Goal: Information Seeking & Learning: Find specific fact

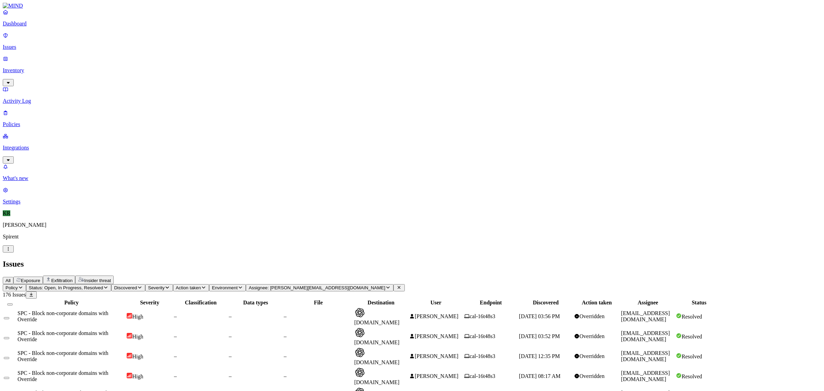
scroll to position [52, 0]
click at [402, 285] on icon at bounding box center [398, 287] width 5 height 4
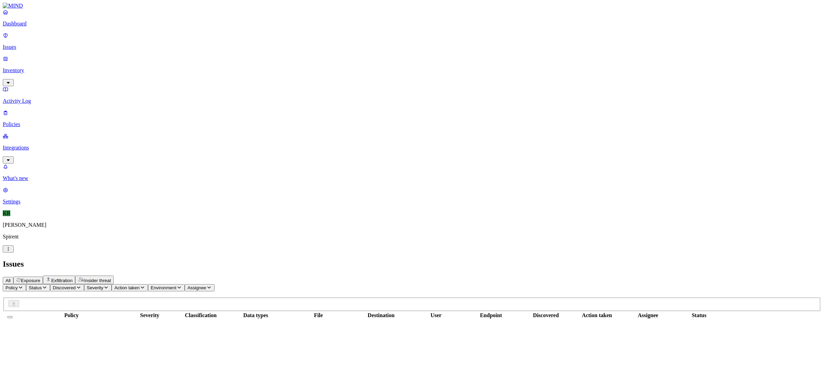
scroll to position [106, 0]
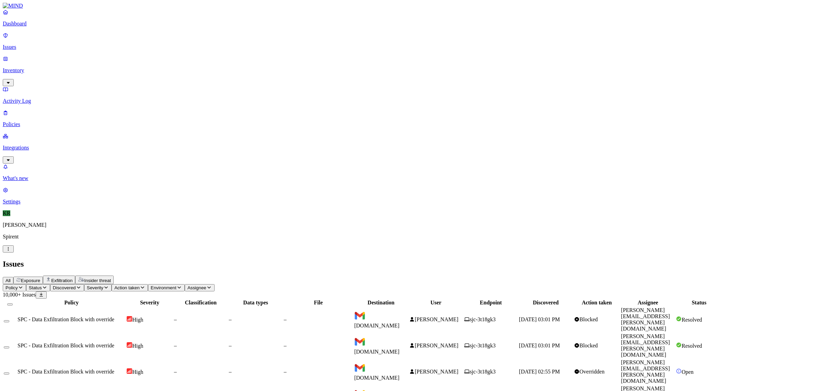
click at [13, 277] on button "All" at bounding box center [8, 280] width 11 height 7
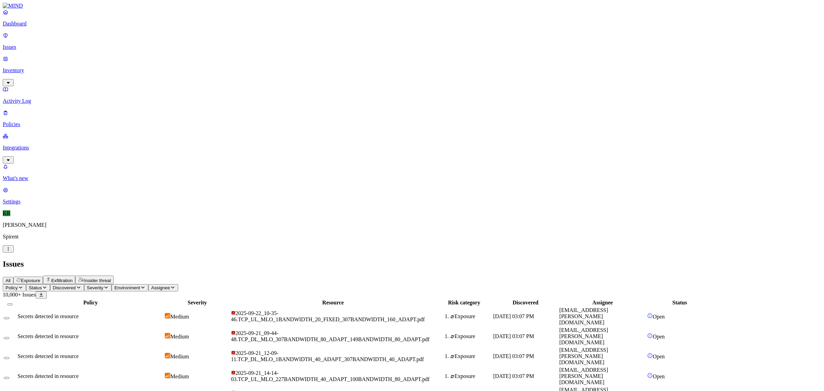
click at [42, 285] on span "Status" at bounding box center [35, 287] width 13 height 5
click at [125, 58] on div "Open" at bounding box center [125, 64] width 0 height 13
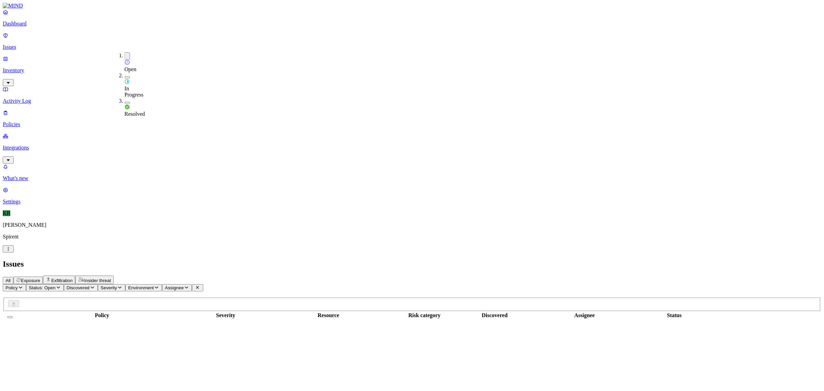
click at [132, 86] on span "In Progress" at bounding box center [134, 92] width 19 height 12
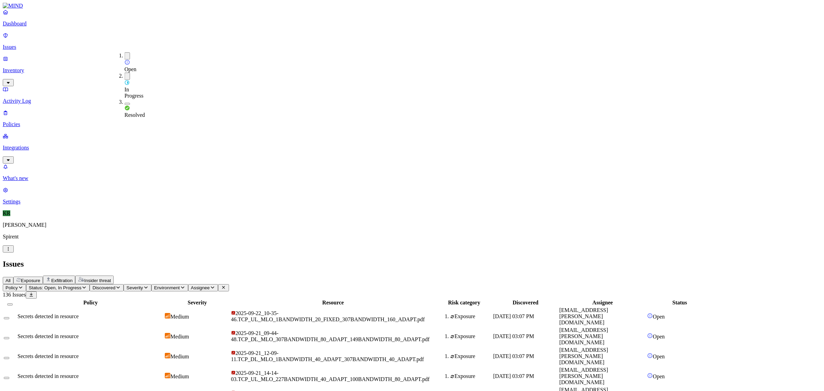
click at [125, 59] on div "Open" at bounding box center [125, 65] width 0 height 13
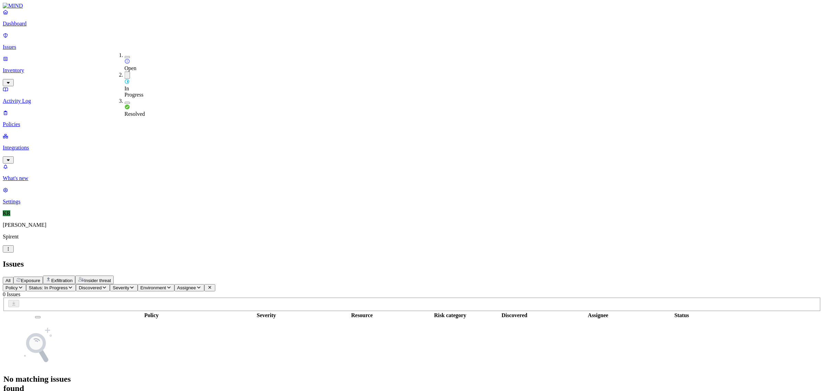
click at [125, 71] on button "button" at bounding box center [127, 74] width 5 height 7
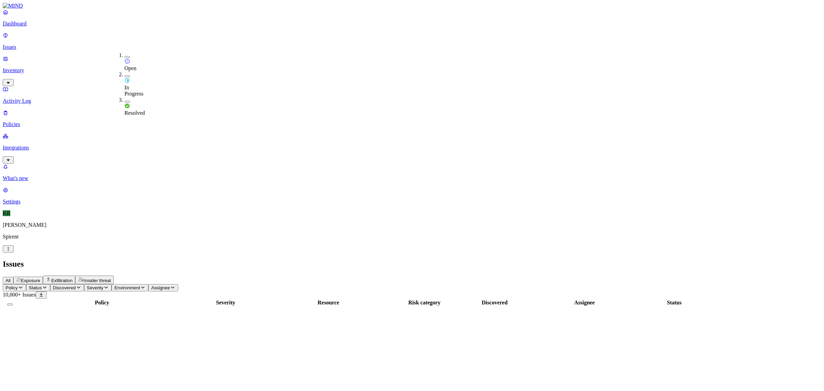
click at [125, 59] on div "Open" at bounding box center [125, 61] width 0 height 19
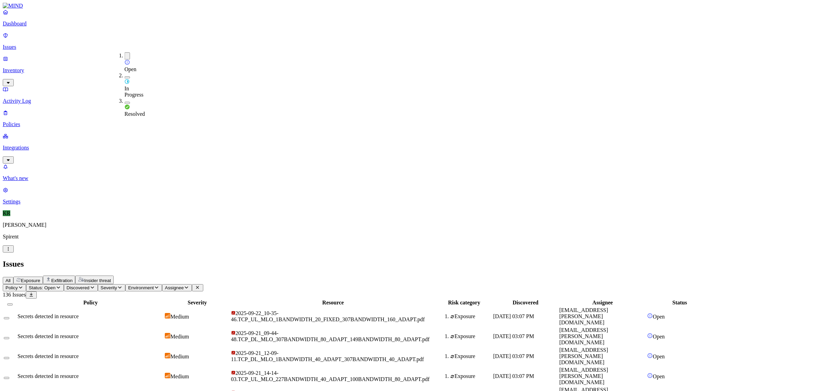
click at [40, 277] on div "Exposure" at bounding box center [28, 279] width 24 height 5
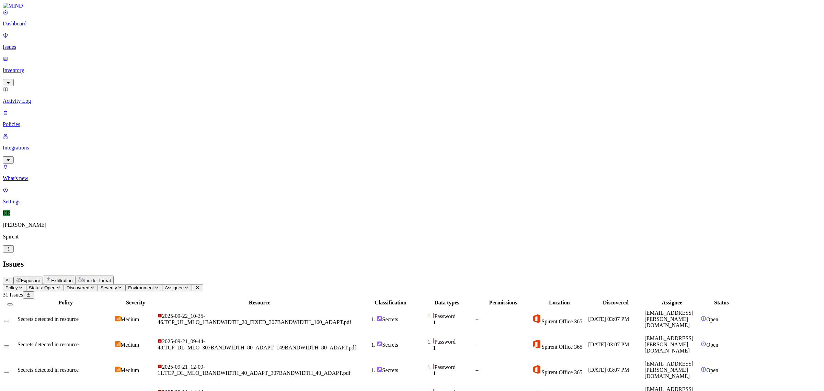
scroll to position [106, 0]
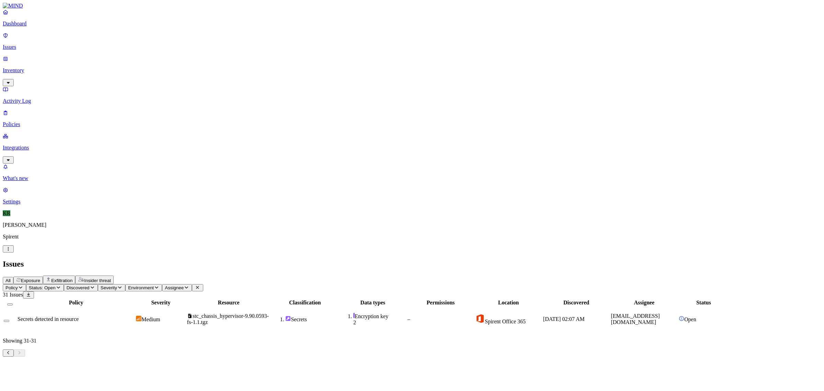
scroll to position [0, 0]
click at [13, 303] on button "Select all" at bounding box center [9, 304] width 5 height 2
click at [112, 41] on html "Dashboard Issues Inventory Activity Log Policies Integrations What's new 1 Sett…" at bounding box center [412, 182] width 824 height 364
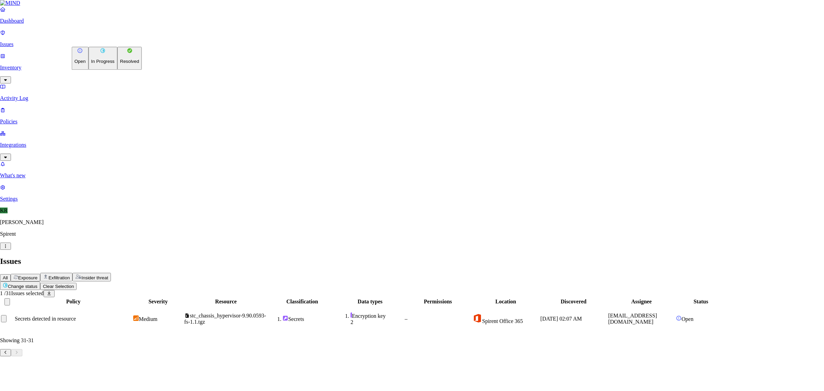
click at [120, 64] on p "Resolved" at bounding box center [129, 61] width 19 height 5
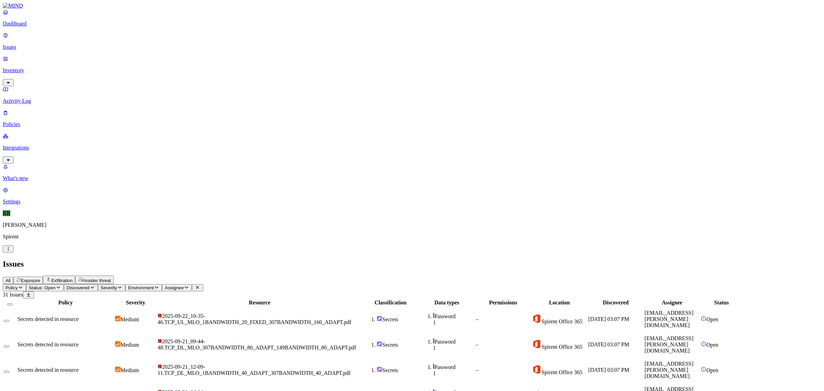
scroll to position [106, 0]
click at [13, 303] on button "Select all" at bounding box center [9, 304] width 5 height 2
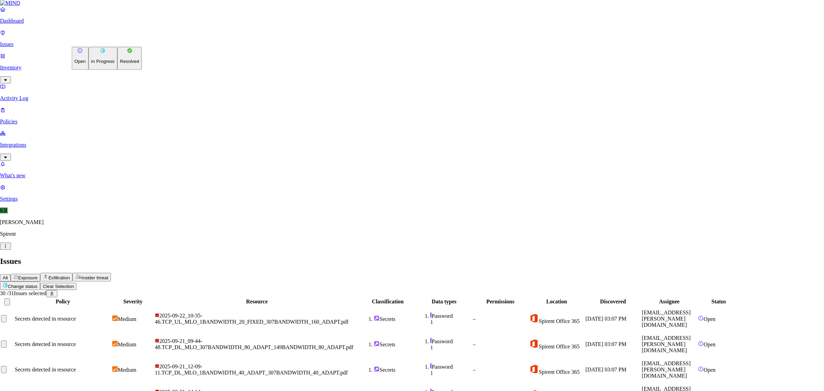
click at [120, 64] on p "Resolved" at bounding box center [129, 61] width 19 height 5
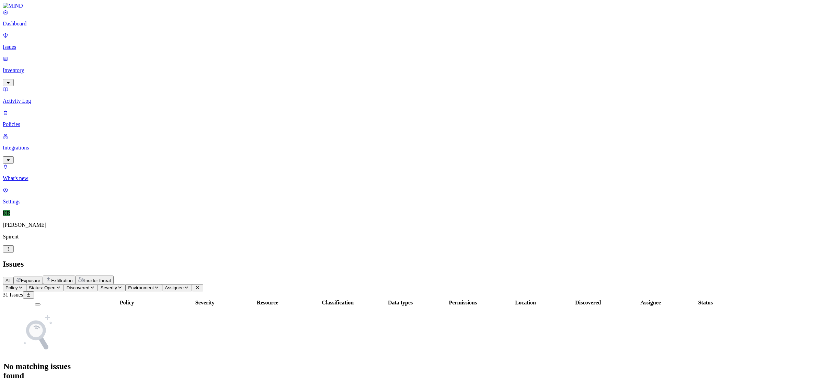
click at [111, 278] on span "Insider threat" at bounding box center [97, 280] width 27 height 5
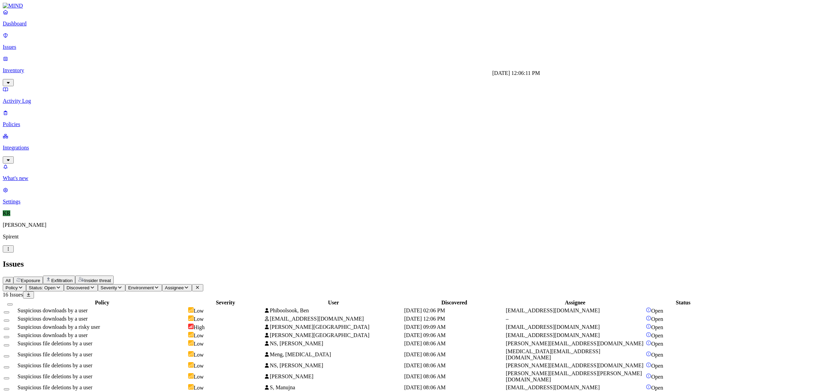
click at [445, 316] on span "[DATE] 12:06 PM" at bounding box center [424, 319] width 41 height 6
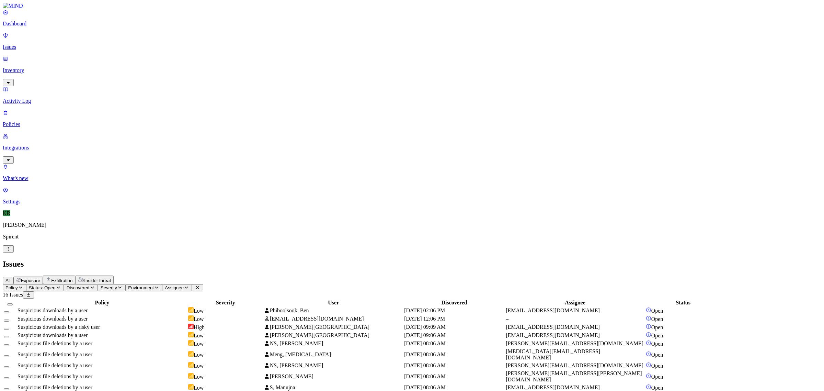
click at [369, 324] on span "[PERSON_NAME][GEOGRAPHIC_DATA]" at bounding box center [316, 327] width 105 height 6
click at [309, 307] on span "Phiboolsook, Ben" at bounding box center [289, 310] width 39 height 6
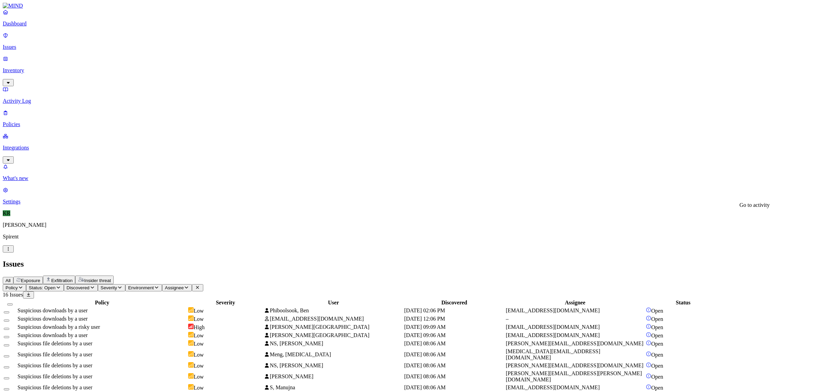
click at [446, 340] on span "[DATE] 08:06 AM" at bounding box center [425, 343] width 42 height 6
click at [504, 351] on div "[DATE] 08:06 AM" at bounding box center [454, 354] width 100 height 6
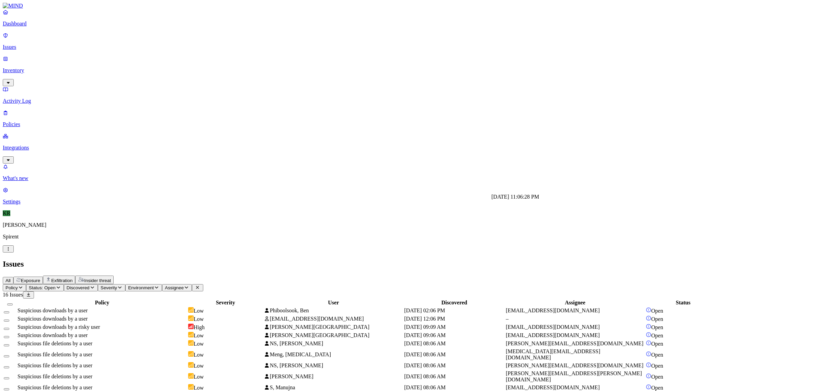
click at [516, 196] on div "[DATE] 11:06:28 PM [DATE] 11:06:28 PM" at bounding box center [515, 197] width 48 height 6
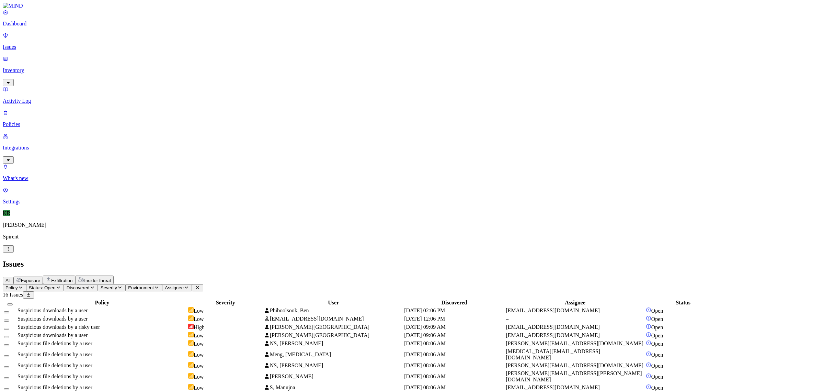
click at [13, 303] on button "Select all" at bounding box center [9, 304] width 5 height 2
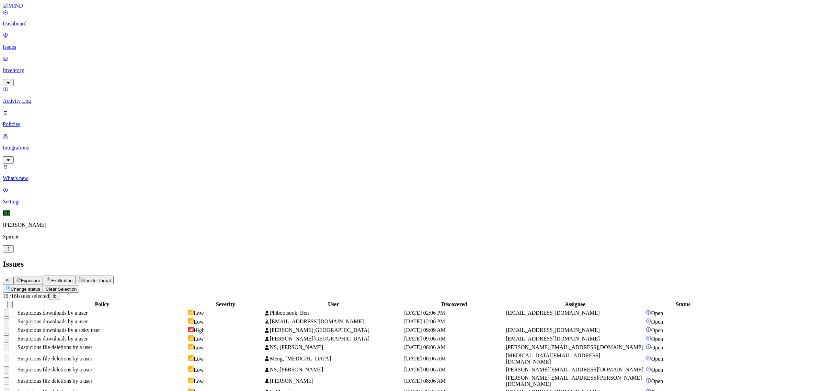
click at [100, 37] on html "Dashboard Issues Inventory Activity Log Policies Integrations What's new 1 Sett…" at bounding box center [412, 249] width 824 height 498
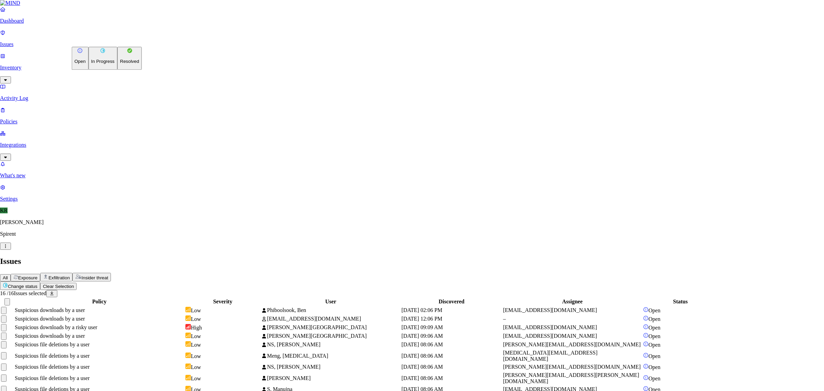
click at [120, 64] on p "Resolved" at bounding box center [129, 61] width 19 height 5
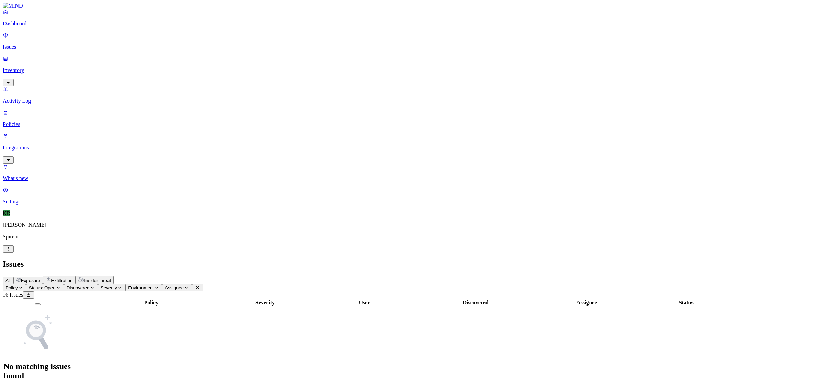
click at [72, 278] on span "Exfiltration" at bounding box center [61, 280] width 21 height 5
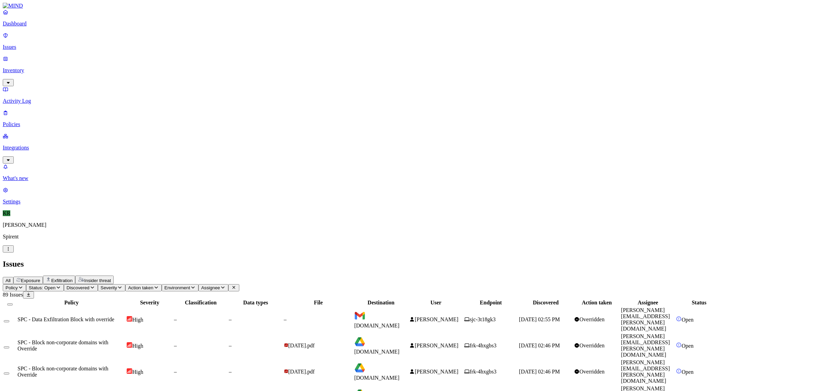
click at [605, 316] on span "Overridden" at bounding box center [592, 319] width 25 height 6
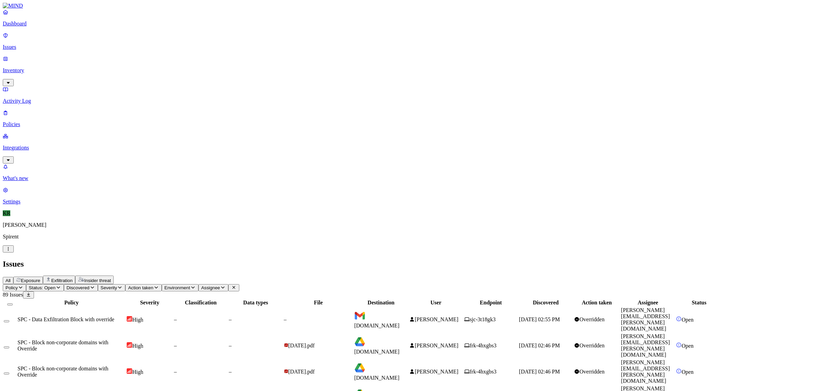
drag, startPoint x: 732, startPoint y: 278, endPoint x: 681, endPoint y: 284, distance: 51.5
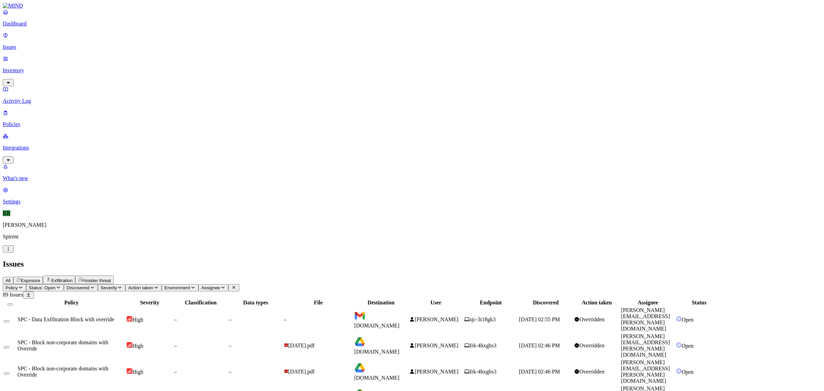
copy span "[PERSON_NAME][DOMAIN_NAME][EMAIL_ADDRESS][DOMAIN_NAME]"
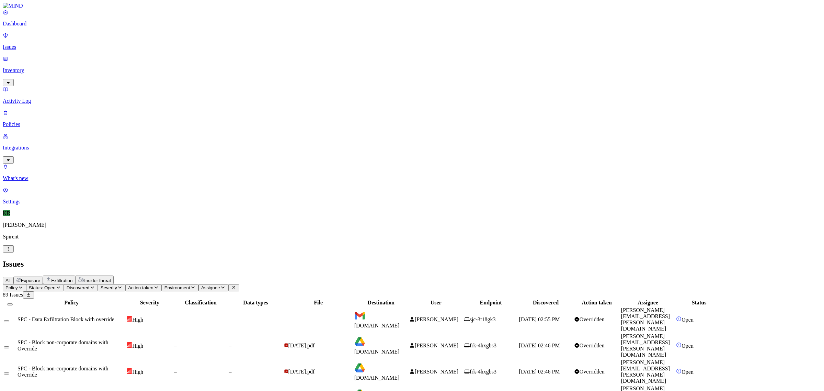
drag, startPoint x: 767, startPoint y: 281, endPoint x: 682, endPoint y: 282, distance: 85.5
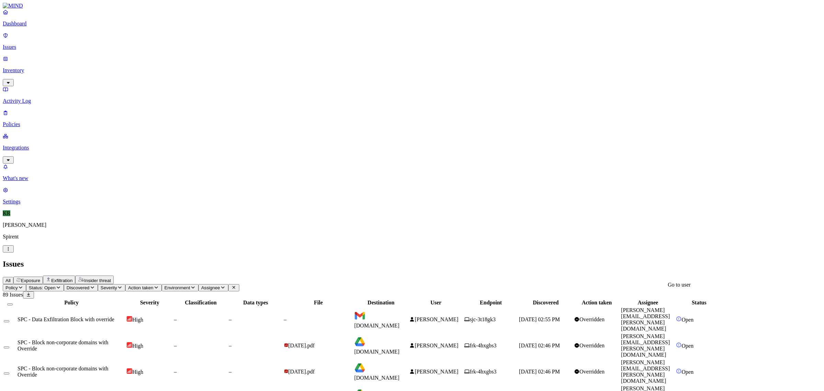
copy link "[PERSON_NAME][EMAIL_ADDRESS][PERSON_NAME][DOMAIN_NAME]"
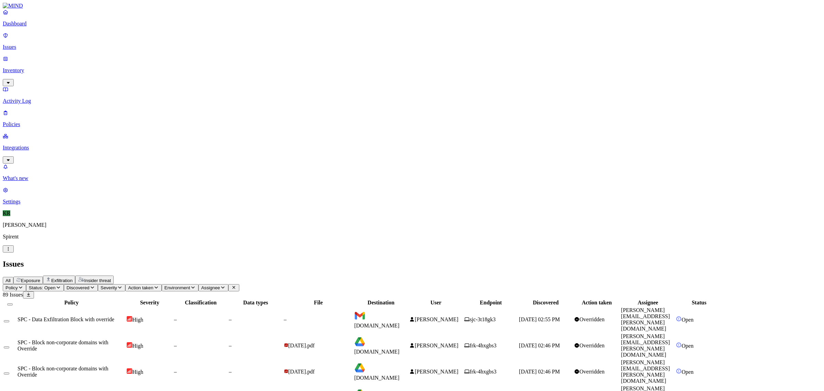
click at [13, 303] on button "Select all" at bounding box center [9, 304] width 5 height 2
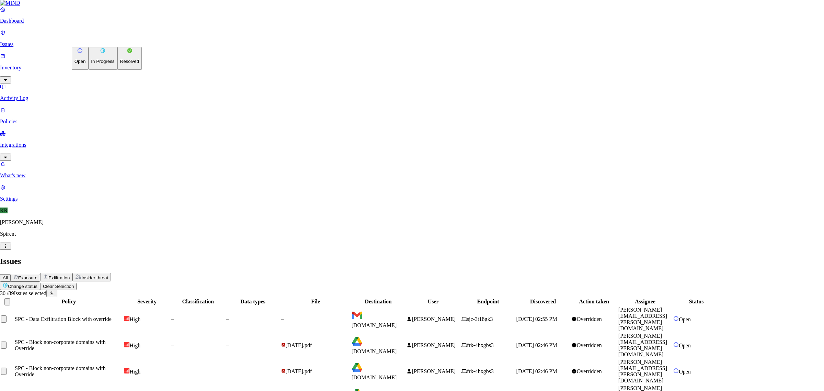
click at [117, 70] on button "Resolved" at bounding box center [129, 58] width 25 height 23
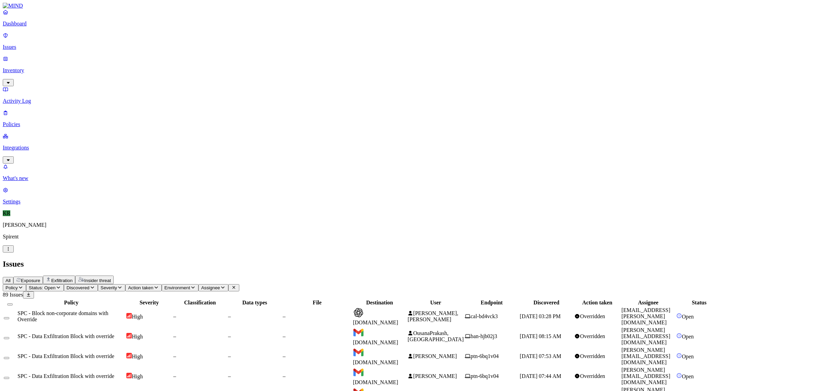
click at [620, 313] on div "Overridden" at bounding box center [597, 316] width 46 height 6
click at [464, 330] on span "OusanaPrakash, [GEOGRAPHIC_DATA]" at bounding box center [436, 336] width 56 height 12
click at [457, 353] on span "[PERSON_NAME]" at bounding box center [435, 356] width 44 height 6
drag, startPoint x: 739, startPoint y: 325, endPoint x: 682, endPoint y: 331, distance: 57.6
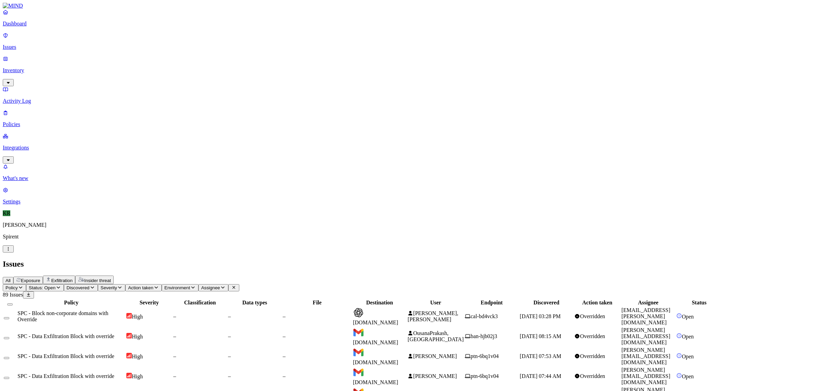
copy link "[PERSON_NAME][EMAIL_ADDRESS][DOMAIN_NAME]"
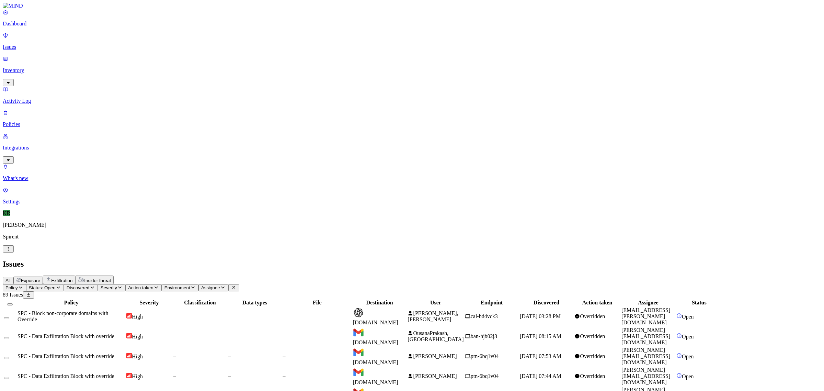
click at [13, 303] on button "Select all" at bounding box center [9, 304] width 5 height 2
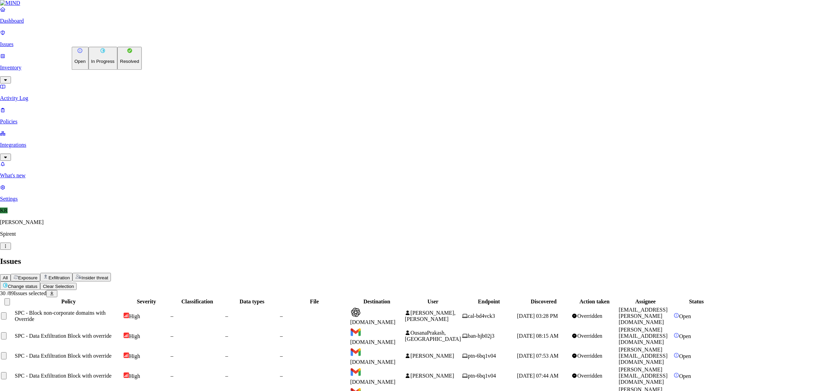
click at [120, 64] on p "Resolved" at bounding box center [129, 61] width 19 height 5
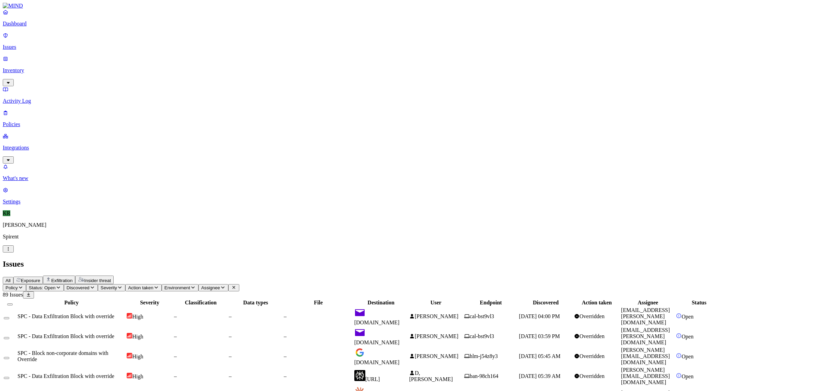
scroll to position [106, 0]
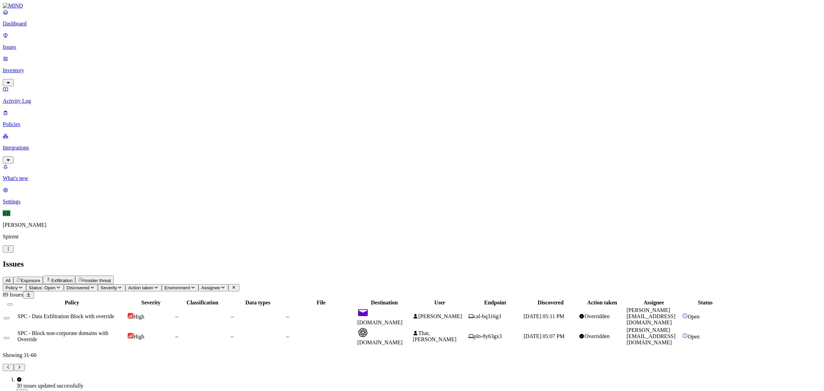
scroll to position [0, 0]
click at [462, 313] on span "[PERSON_NAME]" at bounding box center [440, 316] width 44 height 6
click at [13, 303] on button "Select all" at bounding box center [9, 304] width 5 height 2
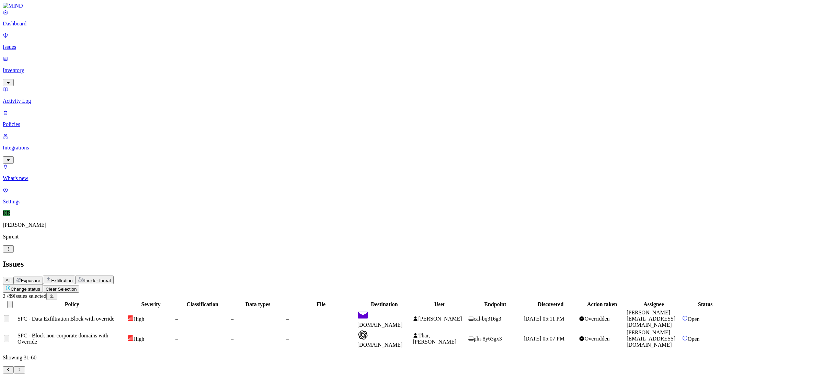
click at [100, 38] on html "Dashboard Issues Inventory Activity Log Policies Integrations What's new 1 Sett…" at bounding box center [412, 189] width 824 height 379
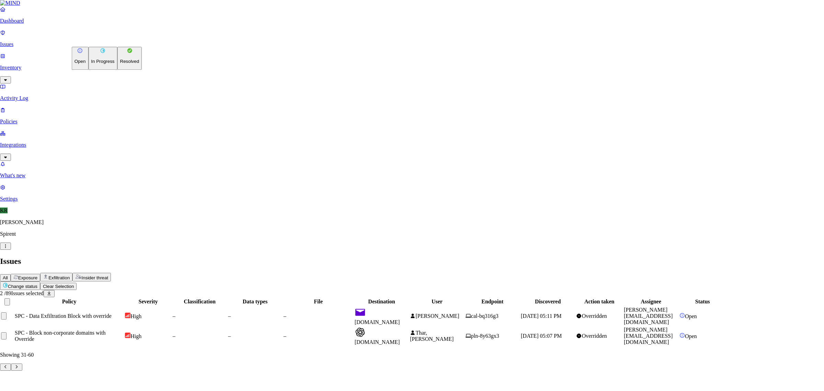
click at [117, 70] on button "Resolved" at bounding box center [129, 58] width 25 height 23
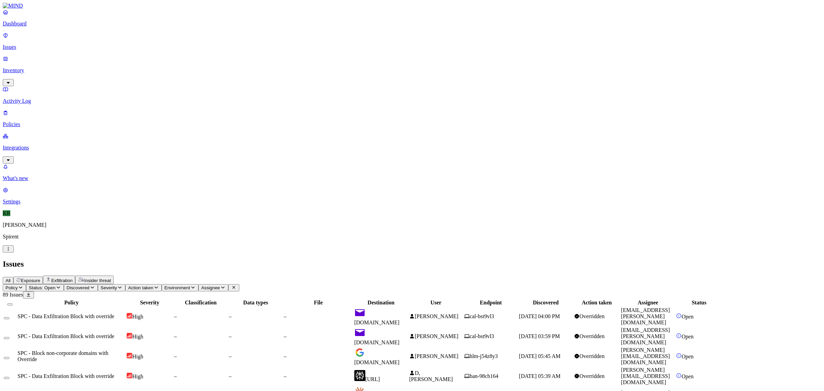
click at [458, 313] on span "[PERSON_NAME]" at bounding box center [437, 316] width 44 height 6
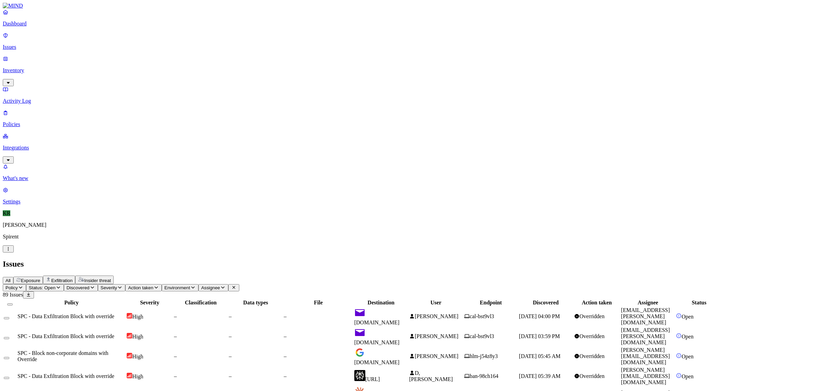
click at [13, 303] on button "Select all" at bounding box center [9, 304] width 5 height 2
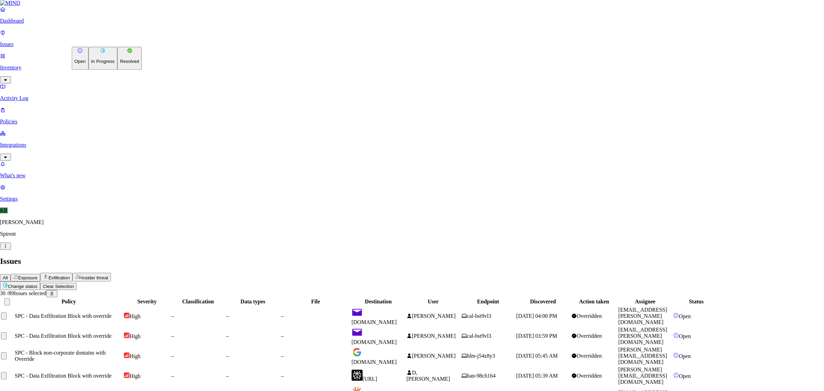
click at [120, 64] on p "Resolved" at bounding box center [129, 61] width 19 height 5
